Goal: Navigation & Orientation: Find specific page/section

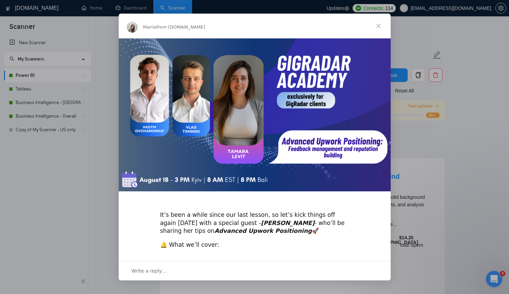
click at [377, 26] on span "Close" at bounding box center [378, 26] width 24 height 24
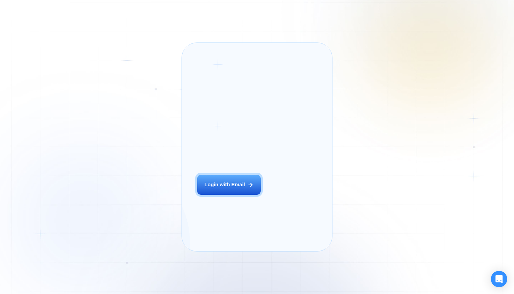
click at [194, 206] on div "Login ‍ Welcome to GigRadar. AI Business Manager for Agencies Login with Email" at bounding box center [238, 147] width 96 height 193
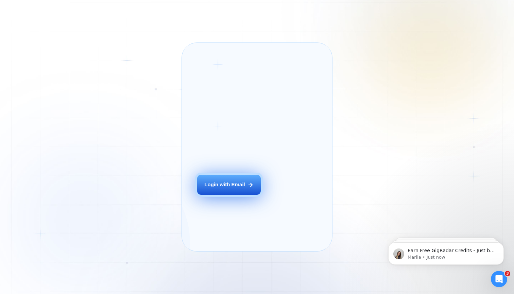
click at [215, 195] on button "Login with Email" at bounding box center [229, 185] width 64 height 20
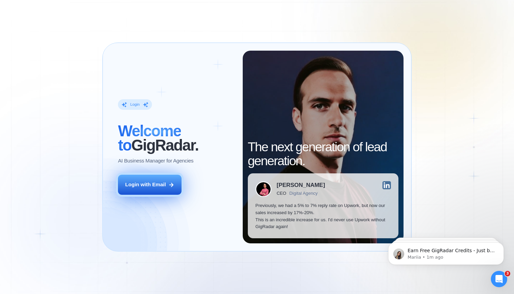
click at [151, 188] on button "Login with Email" at bounding box center [150, 185] width 64 height 20
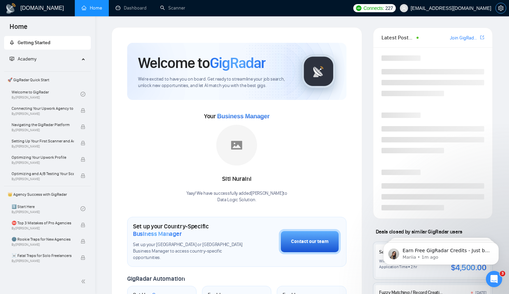
click at [499, 8] on icon "setting" at bounding box center [500, 7] width 5 height 5
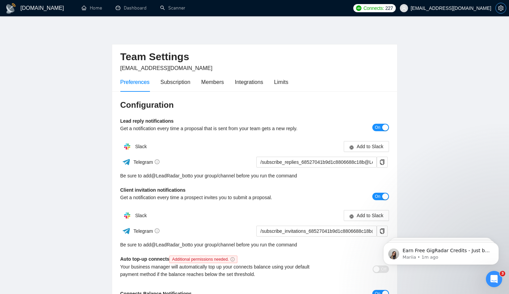
click at [499, 8] on icon "setting" at bounding box center [500, 7] width 5 height 5
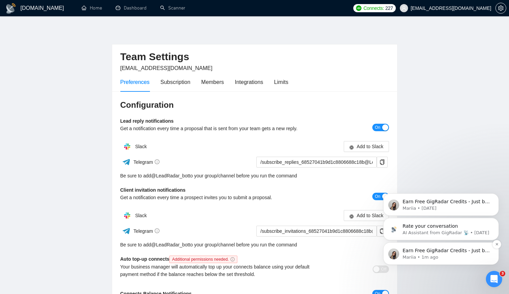
click at [447, 257] on p "Mariia • 1m ago" at bounding box center [447, 257] width 88 height 6
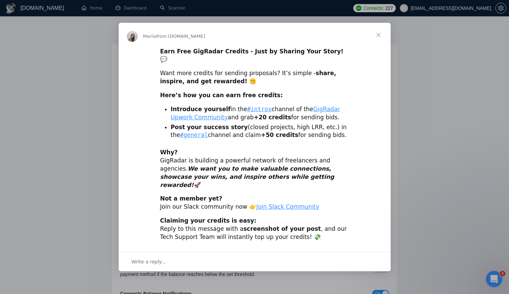
click at [379, 46] on span "Close" at bounding box center [378, 35] width 24 height 24
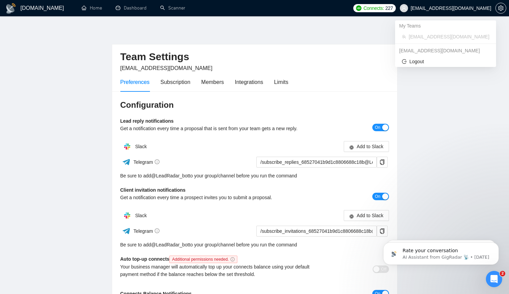
click at [406, 10] on span at bounding box center [404, 8] width 8 height 8
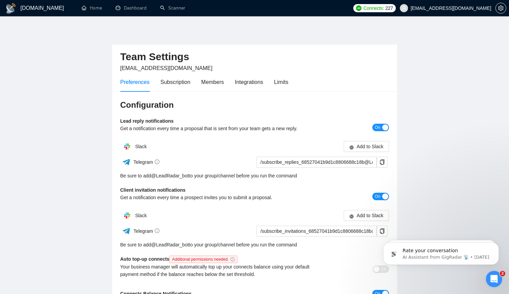
click at [505, 3] on div at bounding box center [501, 8] width 11 height 16
click at [502, 7] on icon "setting" at bounding box center [500, 7] width 5 height 5
click at [45, 10] on h1 "[DOMAIN_NAME]" at bounding box center [42, 8] width 44 height 16
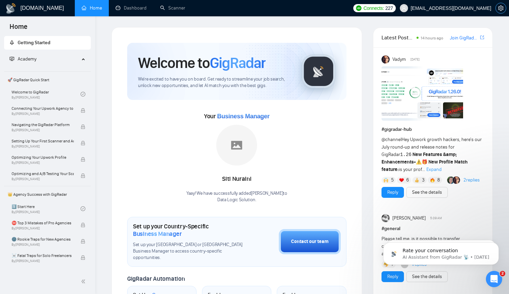
click at [505, 11] on span "setting" at bounding box center [501, 7] width 10 height 5
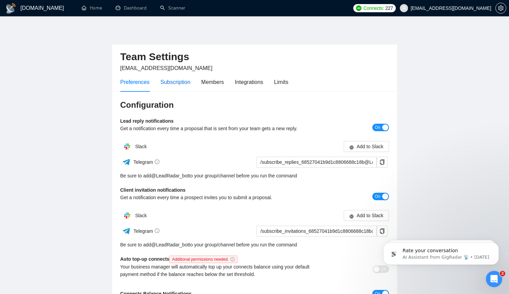
click at [178, 81] on div "Subscription" at bounding box center [176, 82] width 30 height 9
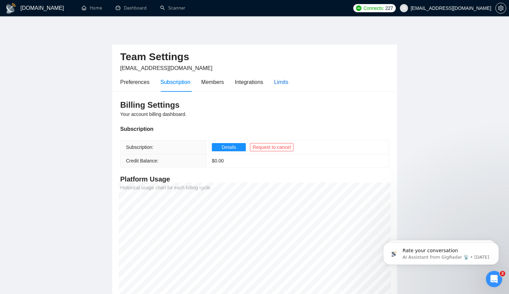
click at [282, 84] on div "Limits" at bounding box center [281, 82] width 14 height 9
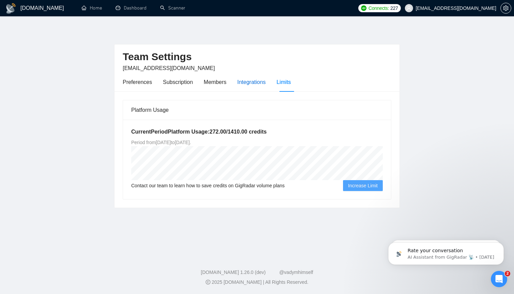
click at [253, 82] on div "Integrations" at bounding box center [251, 82] width 29 height 9
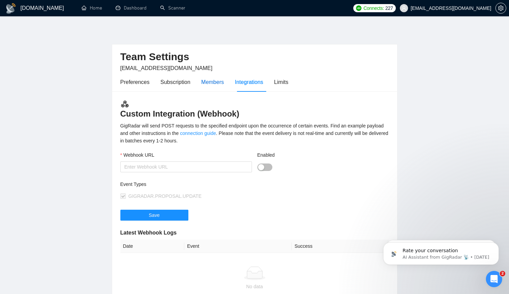
click at [215, 84] on div "Members" at bounding box center [212, 82] width 23 height 9
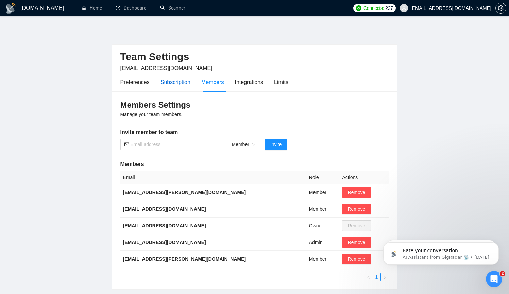
click at [185, 80] on div "Subscription" at bounding box center [176, 82] width 30 height 9
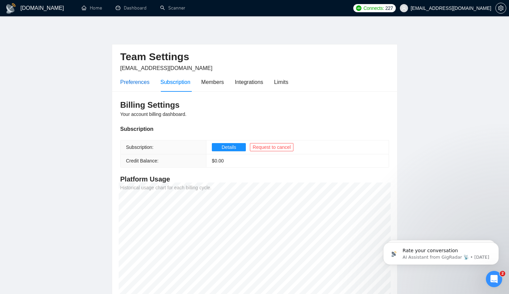
click at [134, 85] on div "Preferences" at bounding box center [134, 82] width 29 height 9
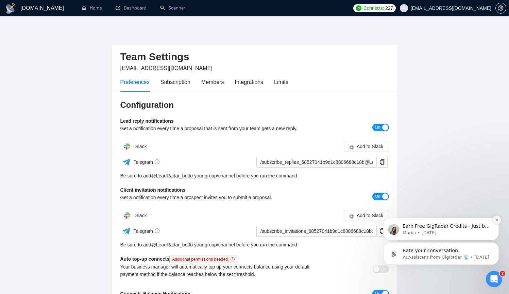
click at [497, 222] on icon "Dismiss notification" at bounding box center [497, 220] width 4 height 4
click at [496, 246] on icon "Dismiss notification" at bounding box center [497, 245] width 4 height 4
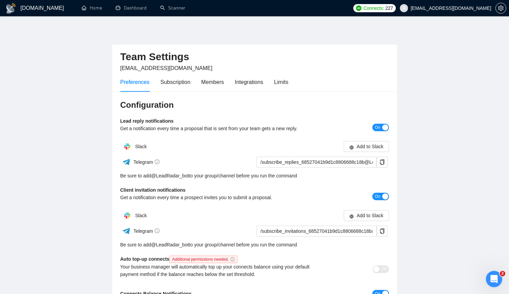
click at [495, 276] on icon "Open Intercom Messenger" at bounding box center [494, 279] width 11 height 11
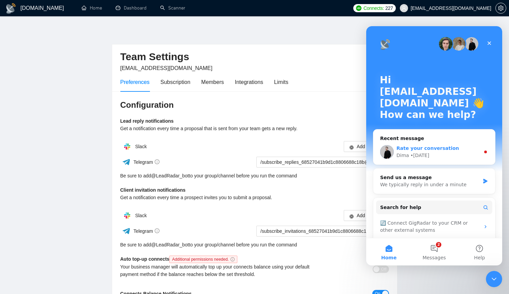
click at [454, 156] on div "Dima • [DATE]" at bounding box center [439, 155] width 84 height 7
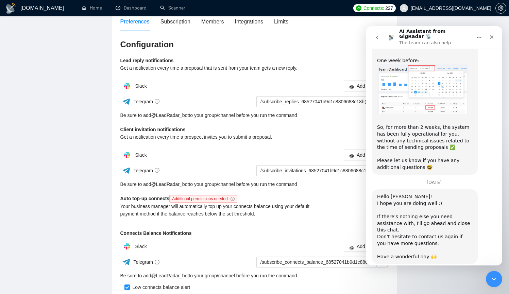
scroll to position [650, 0]
click at [496, 37] on div "Close" at bounding box center [492, 37] width 12 height 12
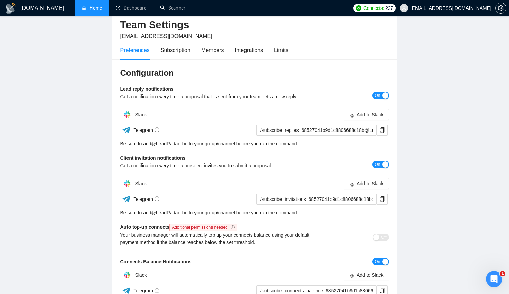
scroll to position [0, 0]
